Goal: Information Seeking & Learning: Learn about a topic

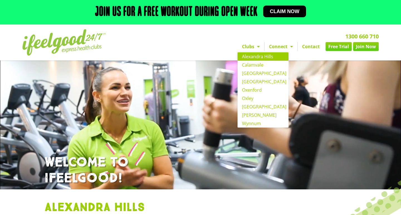
click at [254, 51] on link "Clubs" at bounding box center [251, 46] width 27 height 9
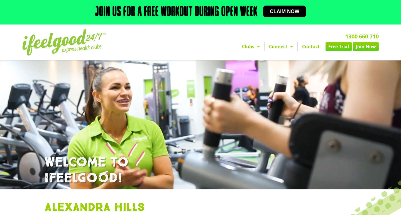
click at [254, 51] on link "Clubs" at bounding box center [251, 46] width 27 height 9
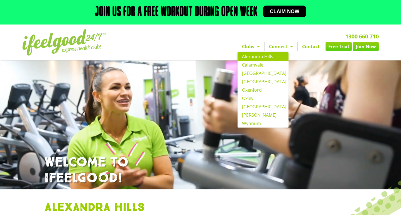
click at [252, 61] on link "Alexandra Hills" at bounding box center [263, 56] width 51 height 8
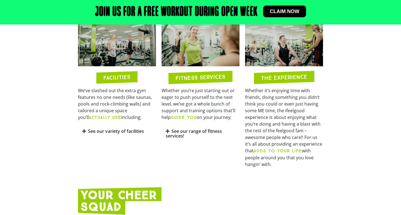
scroll to position [282, 0]
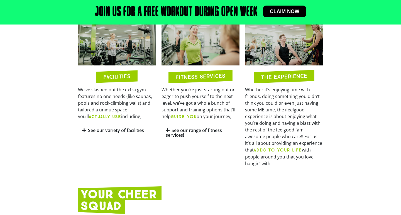
click at [167, 133] on icon at bounding box center [168, 130] width 4 height 4
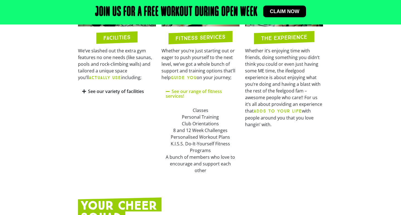
scroll to position [321, 0]
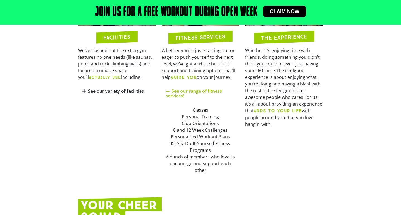
click at [274, 113] on strong "ADDS TO YOUR LIFE" at bounding box center [278, 110] width 48 height 5
click at [84, 93] on icon at bounding box center [84, 91] width 4 height 4
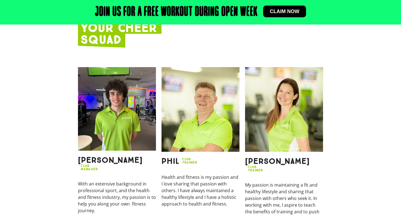
scroll to position [580, 0]
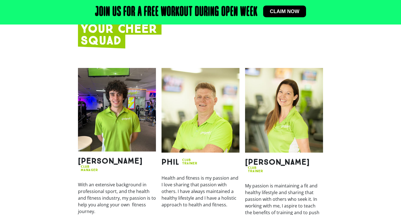
click at [122, 118] on img at bounding box center [117, 110] width 78 height 84
click at [273, 153] on img at bounding box center [284, 110] width 78 height 85
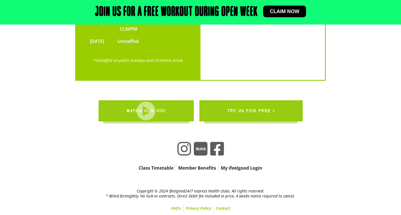
scroll to position [1257, 0]
click at [201, 169] on link "Member Benefits" at bounding box center [197, 168] width 42 height 8
click at [193, 167] on link "Member Benefits" at bounding box center [197, 168] width 42 height 8
drag, startPoint x: 192, startPoint y: 167, endPoint x: 181, endPoint y: 176, distance: 13.8
click at [154, 169] on link "Class Timetable" at bounding box center [156, 168] width 39 height 8
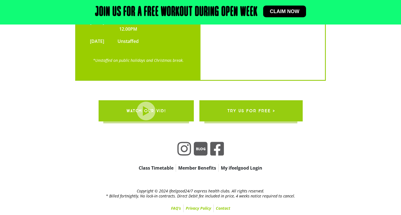
click at [176, 208] on link "FAQ’s" at bounding box center [176, 209] width 14 height 8
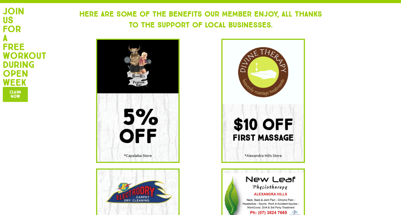
scroll to position [112, 0]
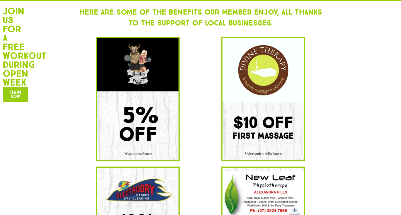
click at [18, 96] on span "Claim now" at bounding box center [15, 94] width 12 height 8
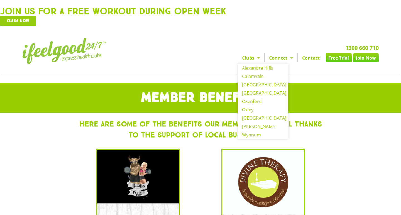
scroll to position [-1, 0]
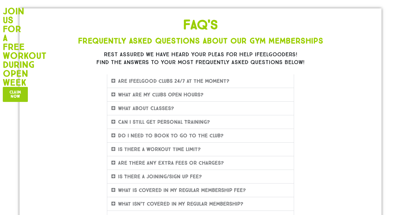
scroll to position [79, 0]
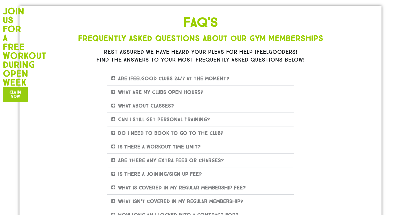
click at [199, 82] on link "Are ifeelgood clubs 24/7 at the moment?" at bounding box center [173, 79] width 111 height 6
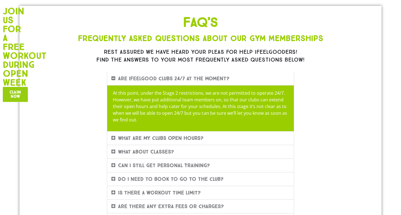
click at [199, 82] on link "Are ifeelgood clubs 24/7 at the moment?" at bounding box center [173, 79] width 111 height 6
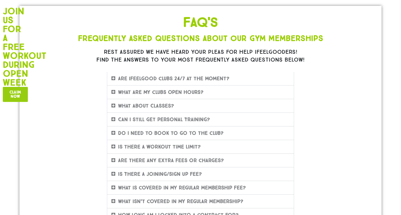
click at [193, 95] on link "What are my clubs Open Hours?" at bounding box center [161, 92] width 86 height 6
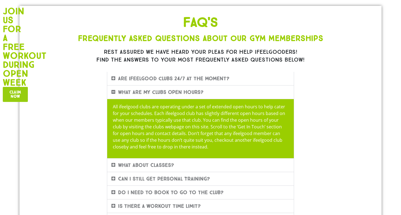
click at [193, 95] on link "What are my clubs Open Hours?" at bounding box center [161, 92] width 86 height 6
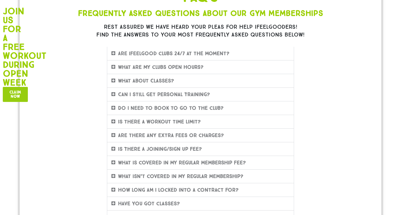
scroll to position [102, 0]
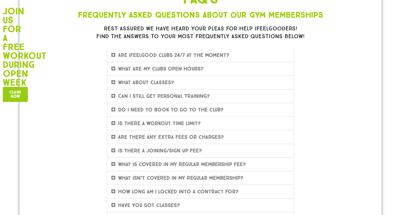
click at [195, 130] on div "Is there a workout time limit?" at bounding box center [200, 123] width 187 height 13
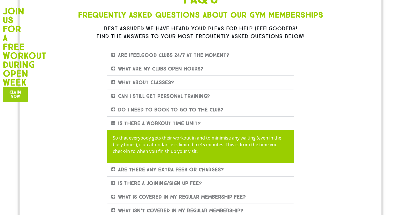
click at [194, 127] on link "Is there a workout time limit?" at bounding box center [159, 123] width 83 height 6
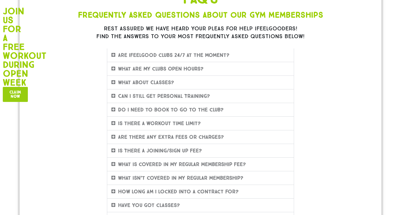
click at [198, 113] on link "Do I need to book to go to the club?" at bounding box center [171, 110] width 106 height 6
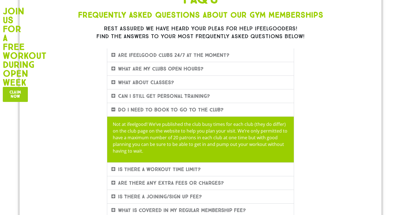
click at [198, 113] on link "Do I need to book to go to the club?" at bounding box center [171, 110] width 106 height 6
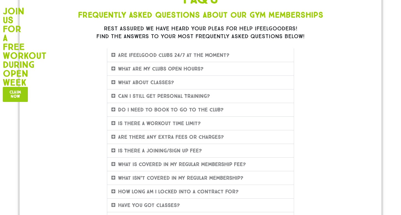
click at [197, 140] on link "Are there any extra fees or charges?" at bounding box center [171, 137] width 106 height 6
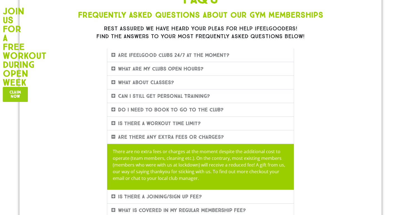
click at [197, 140] on link "Are there any extra fees or charges?" at bounding box center [171, 137] width 106 height 6
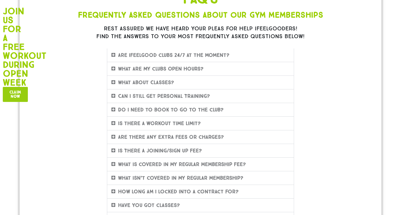
click at [196, 154] on link "Is There A Joining/Sign Up Fee?" at bounding box center [160, 151] width 84 height 6
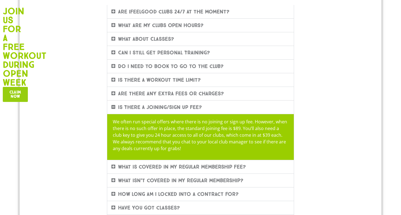
scroll to position [146, 0]
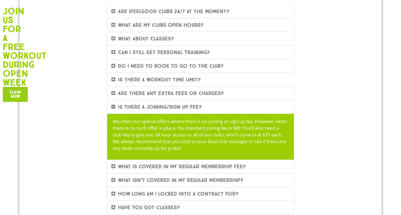
click at [192, 144] on p "We often run special offers where there is no joining or sign up fee. However, …" at bounding box center [201, 134] width 176 height 33
click at [161, 110] on link "Is There A Joining/Sign Up Fee?" at bounding box center [160, 107] width 84 height 6
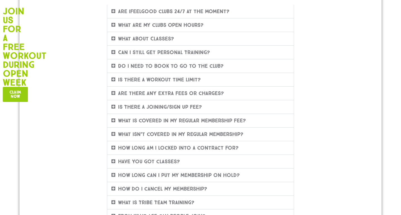
click at [166, 124] on link "What is covered in my regular membership fee?" at bounding box center [182, 121] width 128 height 6
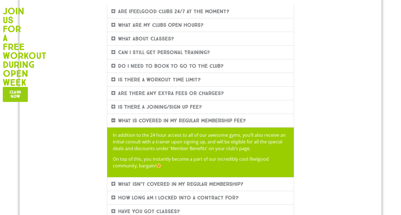
click at [166, 124] on link "What is covered in my regular membership fee?" at bounding box center [182, 121] width 128 height 6
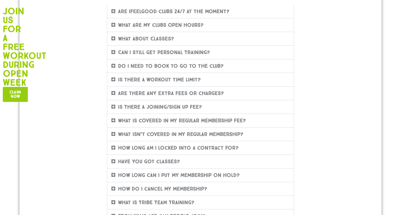
click at [168, 137] on link "What isn’t covered in my regular membership?" at bounding box center [180, 134] width 125 height 6
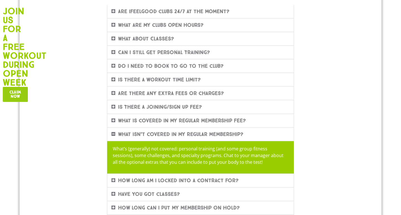
click at [168, 137] on link "What isn’t covered in my regular membership?" at bounding box center [180, 134] width 125 height 6
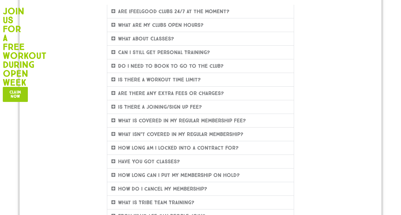
click at [167, 151] on link "How long am I locked into a contract for?" at bounding box center [178, 148] width 121 height 6
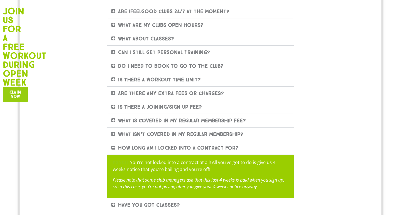
click at [166, 151] on link "How long am I locked into a contract for?" at bounding box center [178, 148] width 121 height 6
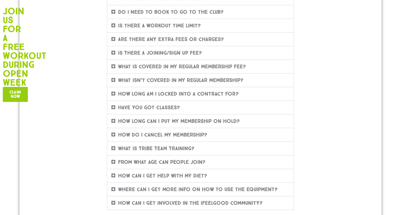
scroll to position [200, 0]
click at [174, 151] on link "What is Tribe Team Training?" at bounding box center [156, 148] width 76 height 6
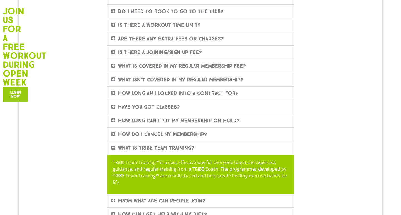
click at [172, 151] on link "What is Tribe Team Training?" at bounding box center [156, 148] width 76 height 6
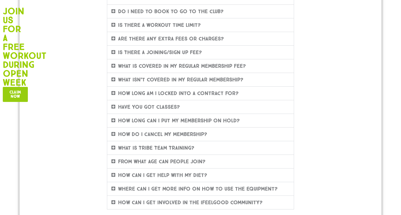
click at [168, 168] on div "From what age can people join?" at bounding box center [200, 161] width 187 height 13
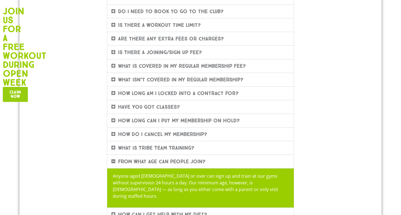
click at [167, 168] on div "From what age can people join?" at bounding box center [200, 161] width 187 height 13
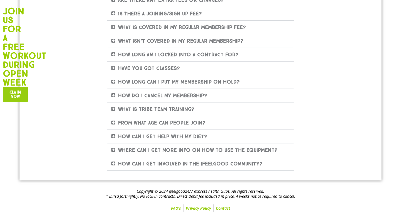
scroll to position [251, 0]
click at [171, 152] on link "Where can I get more info on how to use the equipment?" at bounding box center [198, 150] width 160 height 6
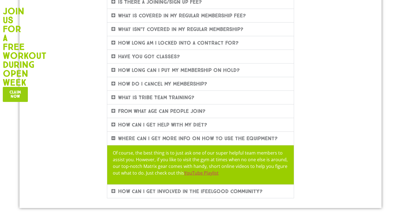
click at [171, 142] on link "Where can I get more info on how to use the equipment?" at bounding box center [198, 138] width 160 height 6
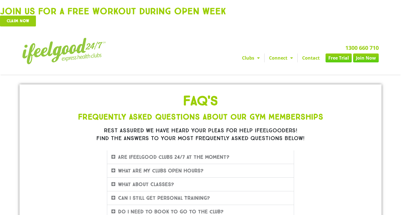
scroll to position [0, 0]
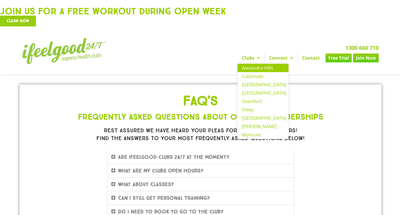
click at [256, 72] on link "Alexandra Hills" at bounding box center [263, 68] width 51 height 8
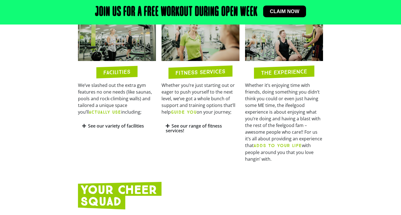
scroll to position [288, 0]
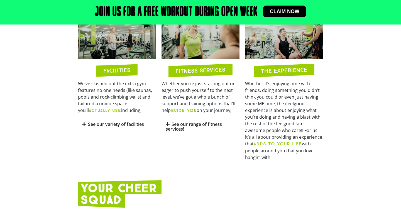
click at [83, 127] on icon at bounding box center [84, 124] width 4 height 4
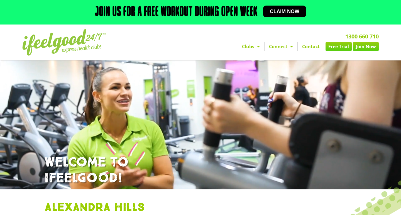
scroll to position [0, 0]
